Goal: Check status: Check status

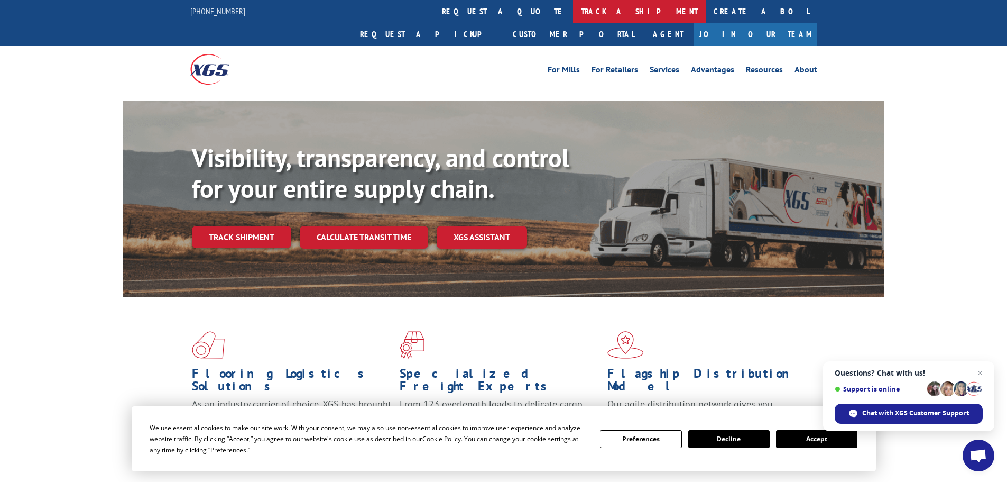
click at [573, 12] on link "track a shipment" at bounding box center [639, 11] width 133 height 23
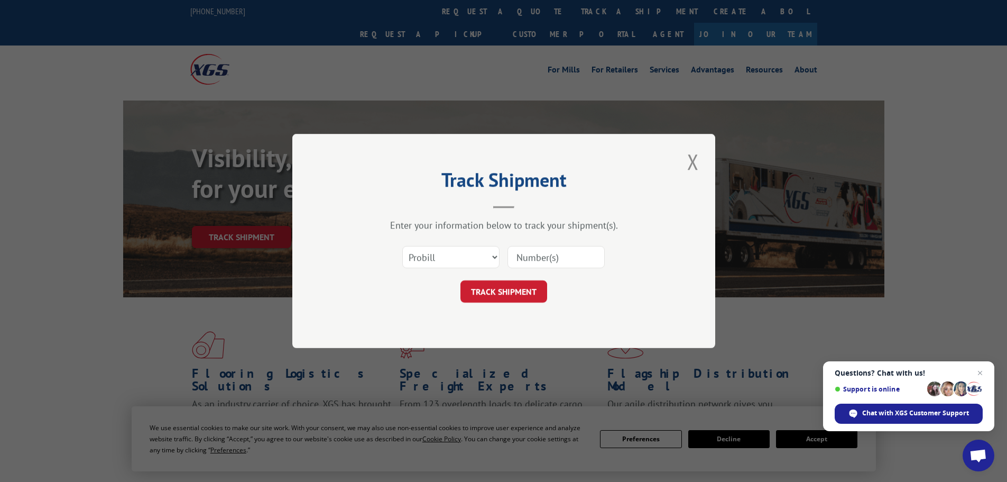
paste input "17461280"
type input "17461280"
click at [502, 285] on button "TRACK SHIPMENT" at bounding box center [504, 291] width 87 height 22
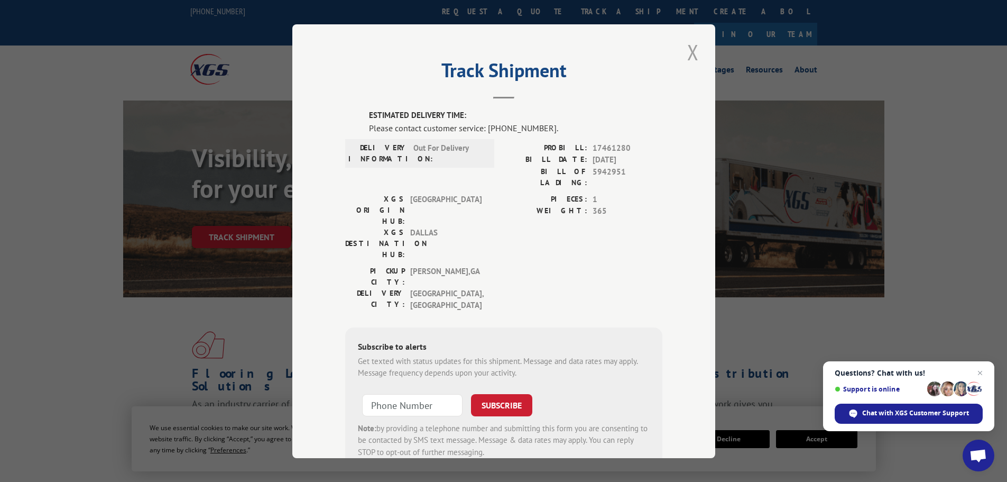
click at [684, 54] on button "Close modal" at bounding box center [693, 52] width 18 height 29
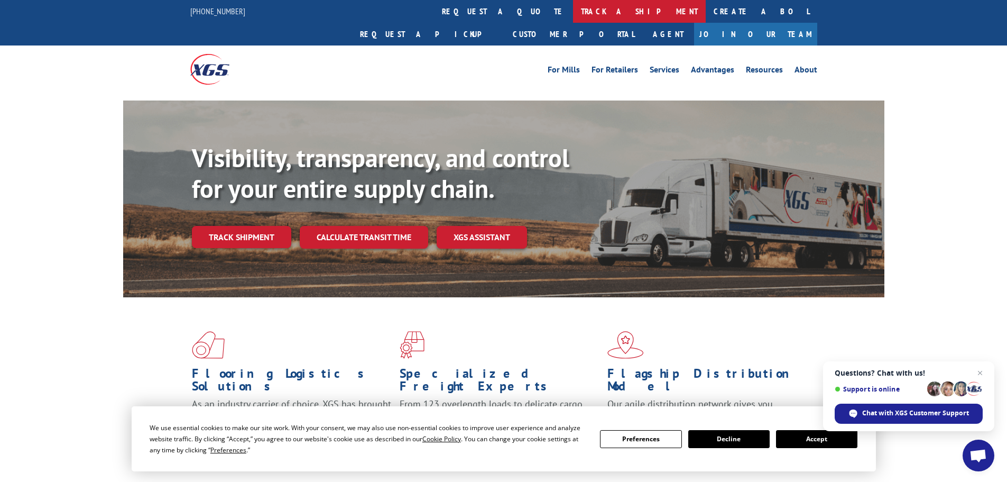
click at [573, 17] on link "track a shipment" at bounding box center [639, 11] width 133 height 23
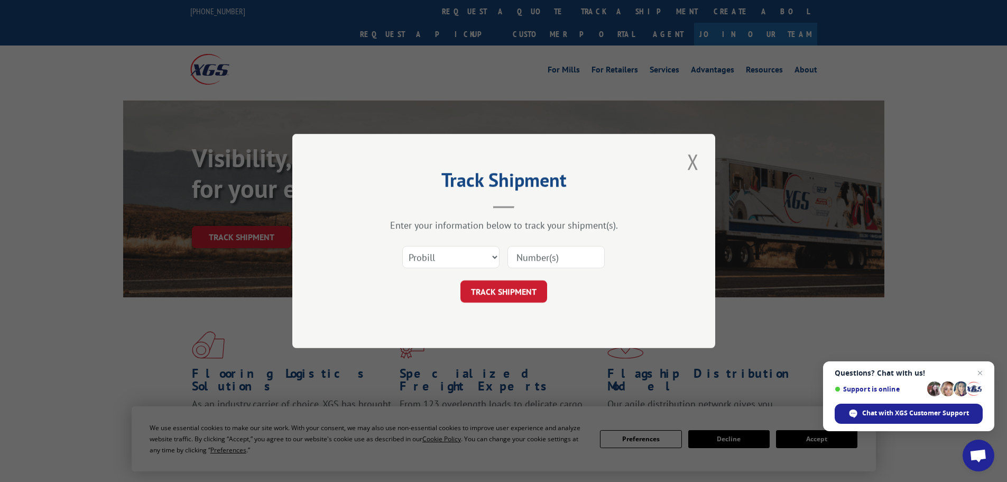
click at [528, 249] on input at bounding box center [556, 257] width 97 height 22
paste input "17153062"
type input "17153062"
click button "TRACK SHIPMENT" at bounding box center [504, 291] width 87 height 22
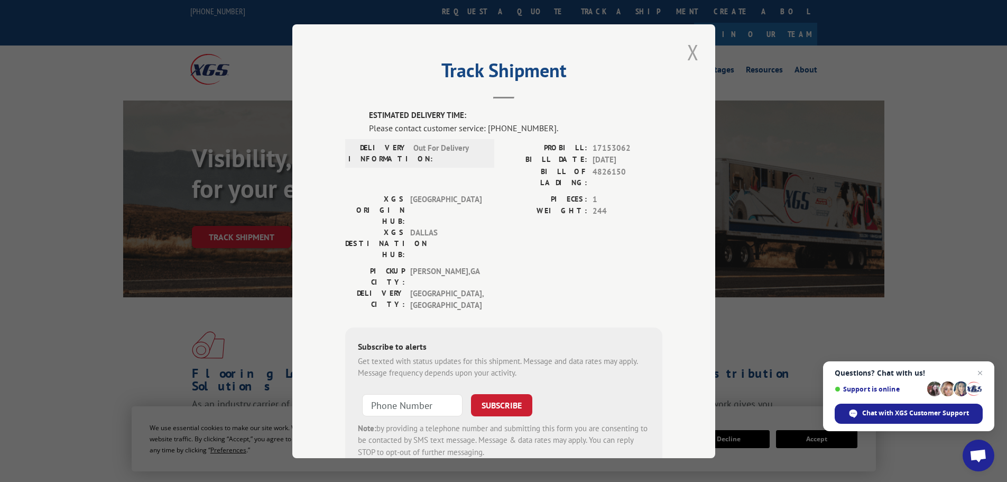
click at [688, 59] on button "Close modal" at bounding box center [693, 52] width 18 height 29
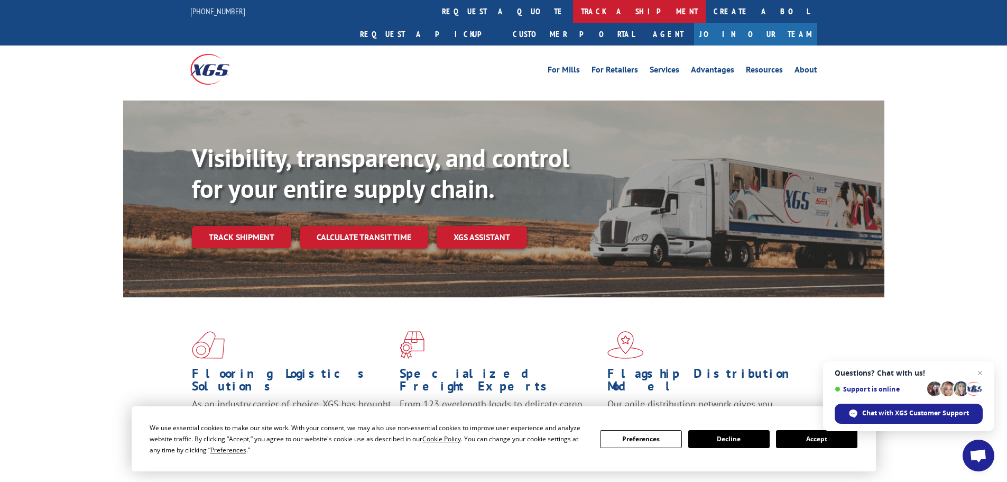
click at [573, 17] on link "track a shipment" at bounding box center [639, 11] width 133 height 23
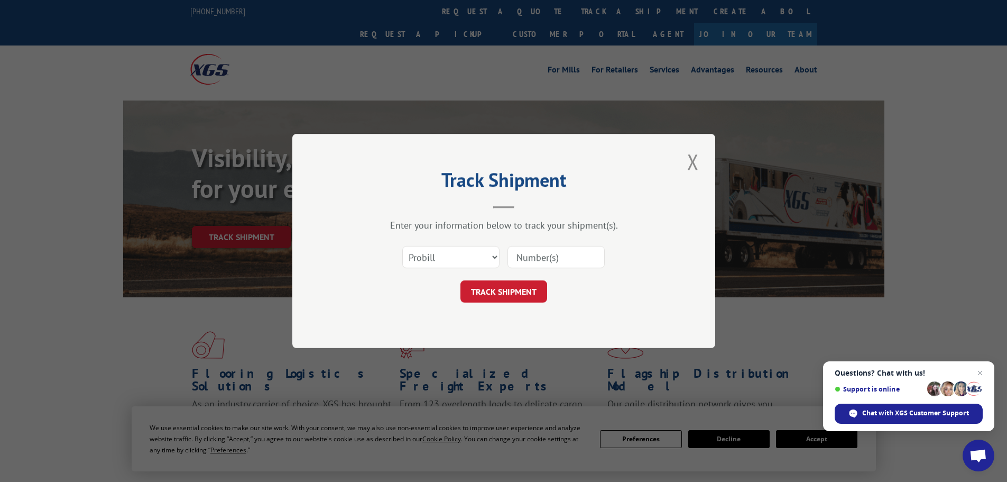
drag, startPoint x: 541, startPoint y: 251, endPoint x: 518, endPoint y: 259, distance: 24.8
paste input "17153062"
type input "17153062"
click at [480, 303] on button "TRACK SHIPMENT" at bounding box center [504, 291] width 87 height 22
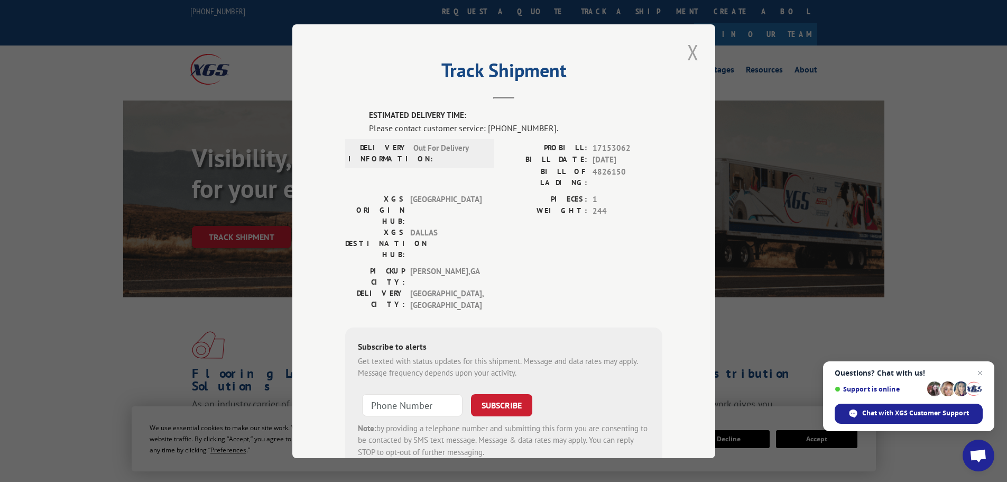
click at [692, 52] on button "Close modal" at bounding box center [693, 52] width 18 height 29
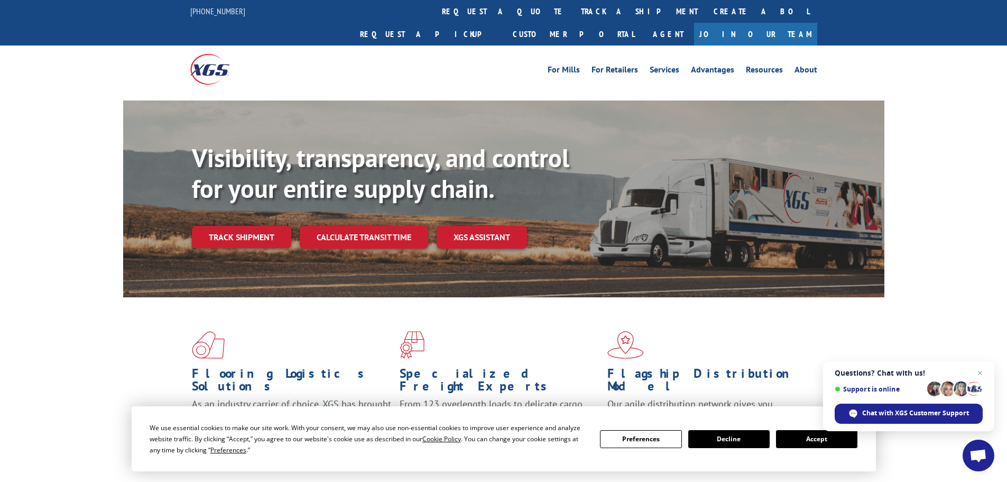
click at [573, 19] on link "track a shipment" at bounding box center [639, 11] width 133 height 23
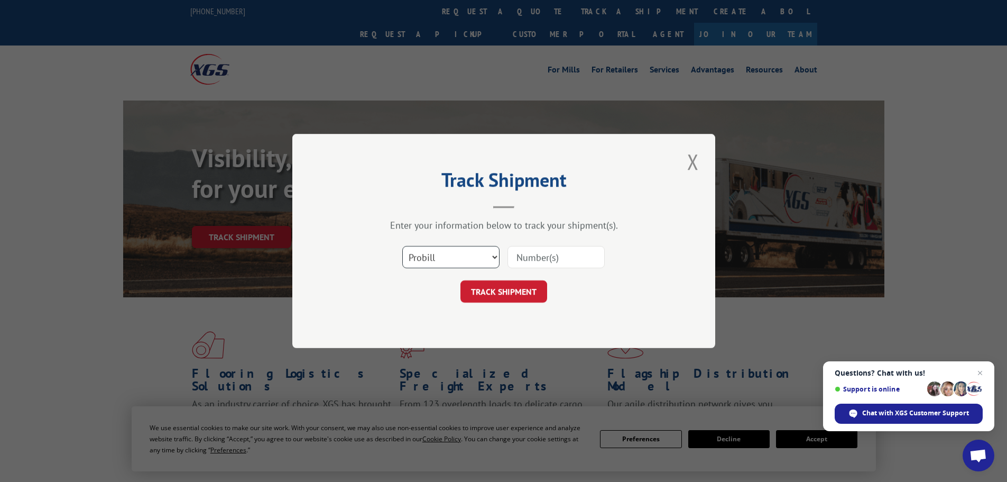
click at [432, 254] on select "Select category... Probill BOL PO" at bounding box center [450, 257] width 97 height 22
select select "bol"
click at [402, 246] on select "Select category... Probill BOL PO" at bounding box center [450, 257] width 97 height 22
click at [525, 256] on input at bounding box center [556, 257] width 97 height 22
type input "417501"
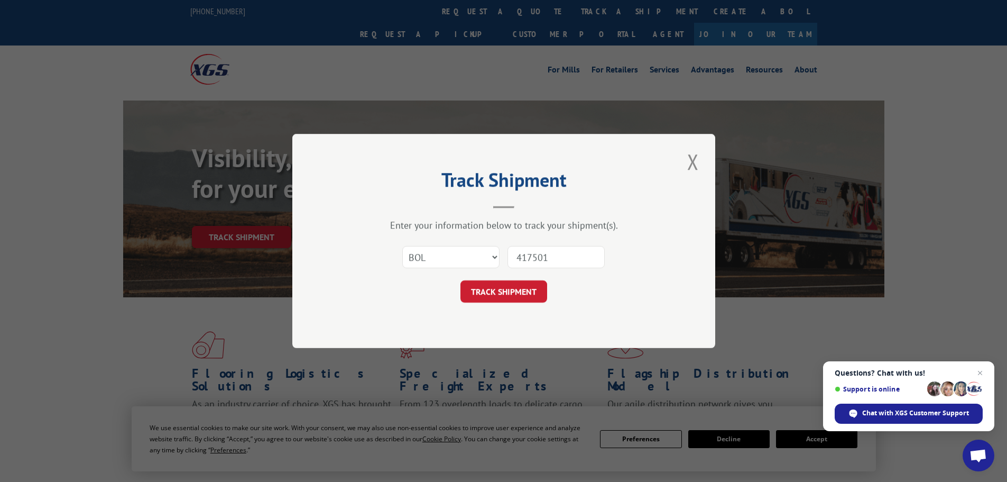
click at [461, 280] on button "TRACK SHIPMENT" at bounding box center [504, 291] width 87 height 22
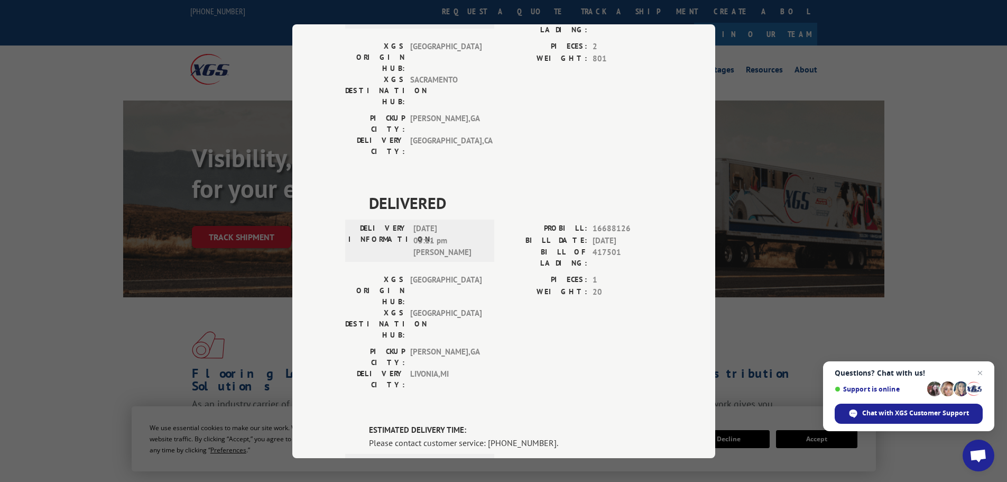
scroll to position [719, 0]
